Goal: Task Accomplishment & Management: Manage account settings

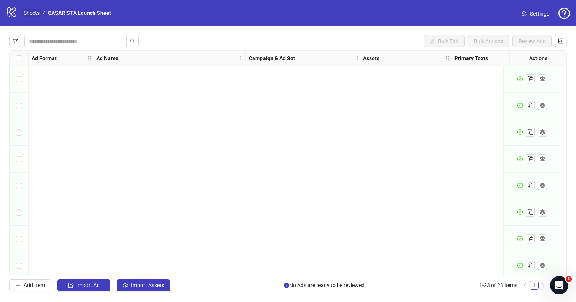
scroll to position [406, 0]
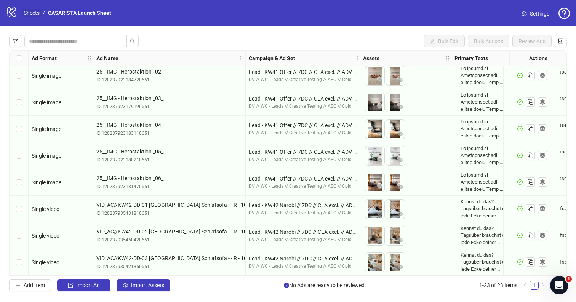
click at [23, 14] on link "Sheets" at bounding box center [31, 13] width 19 height 8
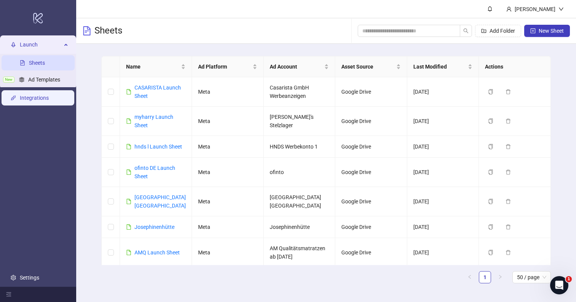
click at [34, 98] on link "Integrations" at bounding box center [34, 98] width 29 height 6
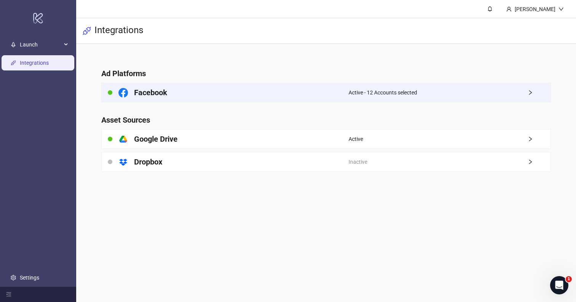
click at [285, 87] on div "Facebook" at bounding box center [225, 92] width 246 height 19
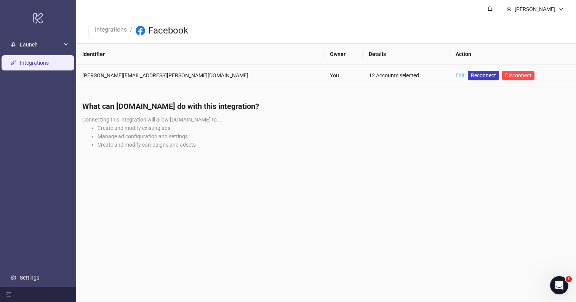
click at [456, 76] on link "Edit" at bounding box center [460, 75] width 9 height 6
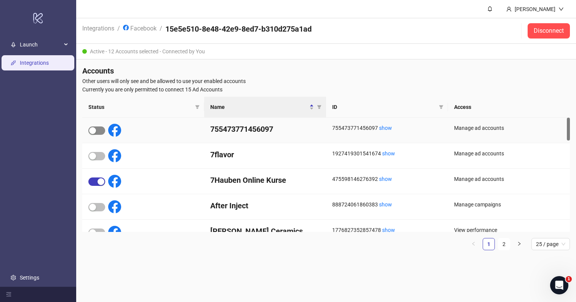
click at [102, 130] on span "button" at bounding box center [96, 130] width 17 height 8
click at [501, 242] on link "2" at bounding box center [503, 243] width 11 height 11
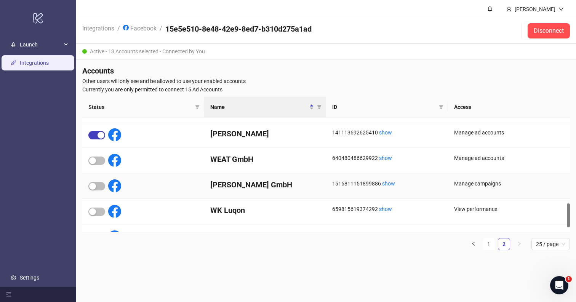
scroll to position [400, 0]
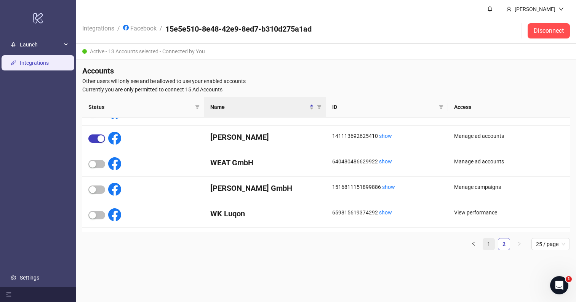
click at [489, 248] on link "1" at bounding box center [488, 243] width 11 height 11
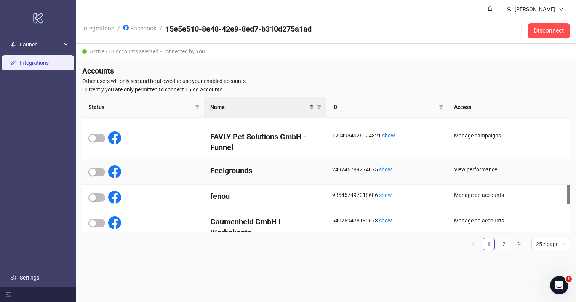
scroll to position [0, 0]
